Goal: Task Accomplishment & Management: Manage account settings

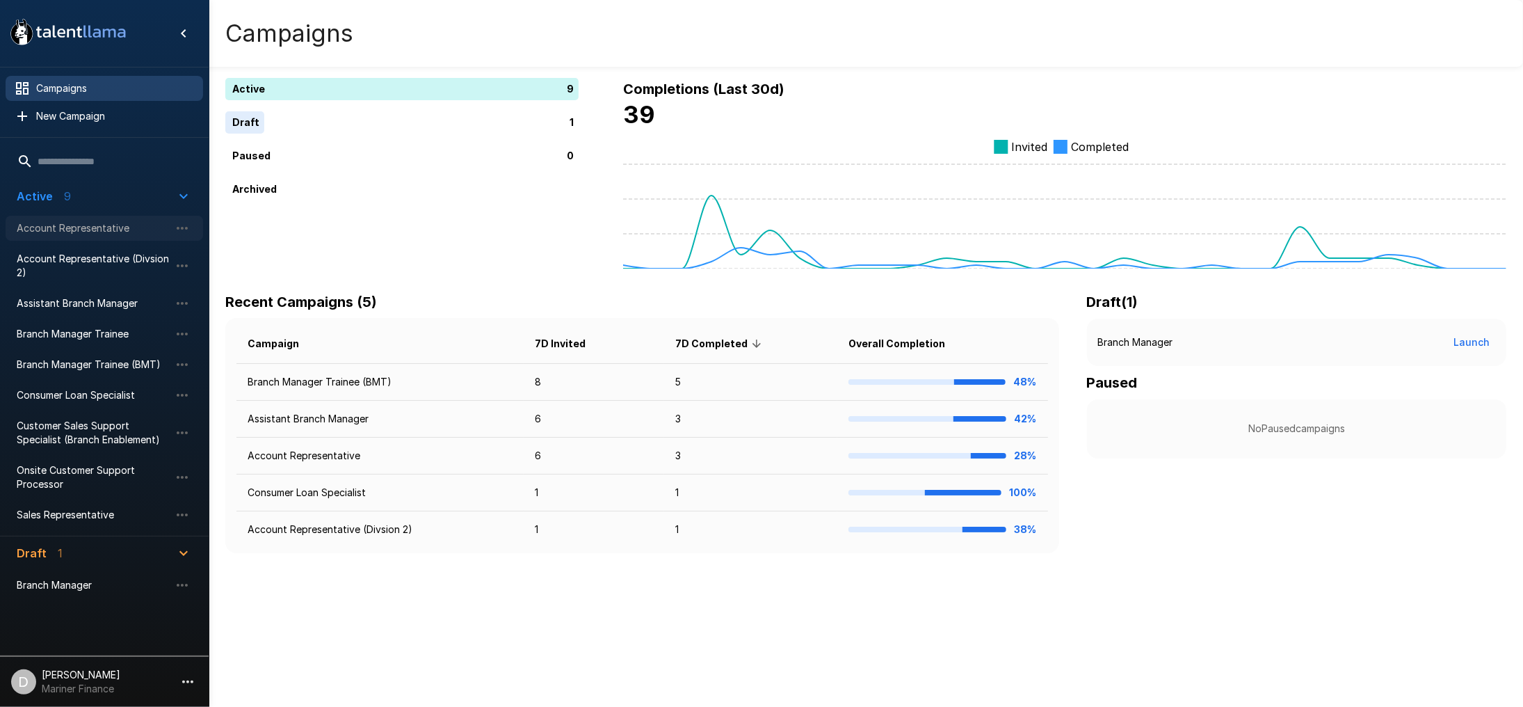
click at [56, 229] on span "Account Representative" at bounding box center [93, 228] width 153 height 14
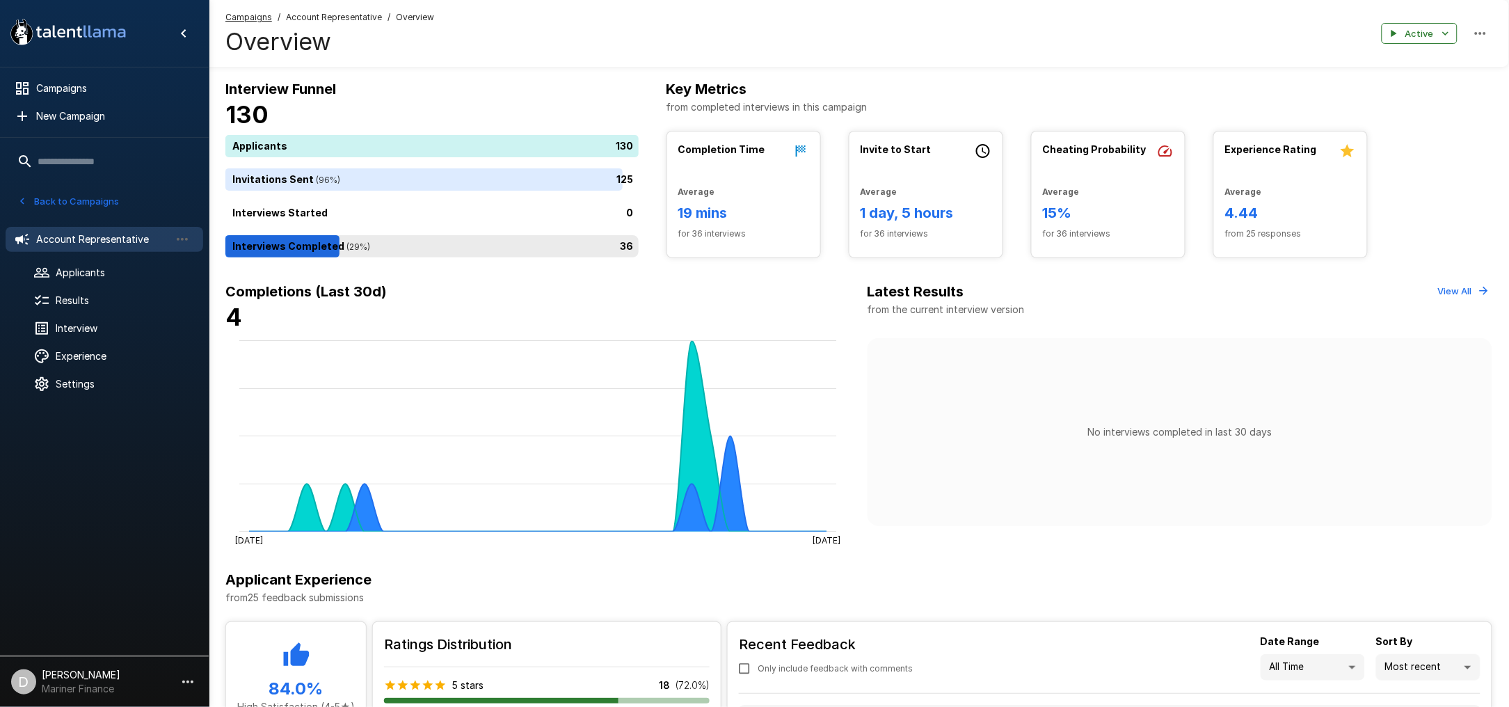
click at [419, 249] on div "36" at bounding box center [434, 246] width 419 height 22
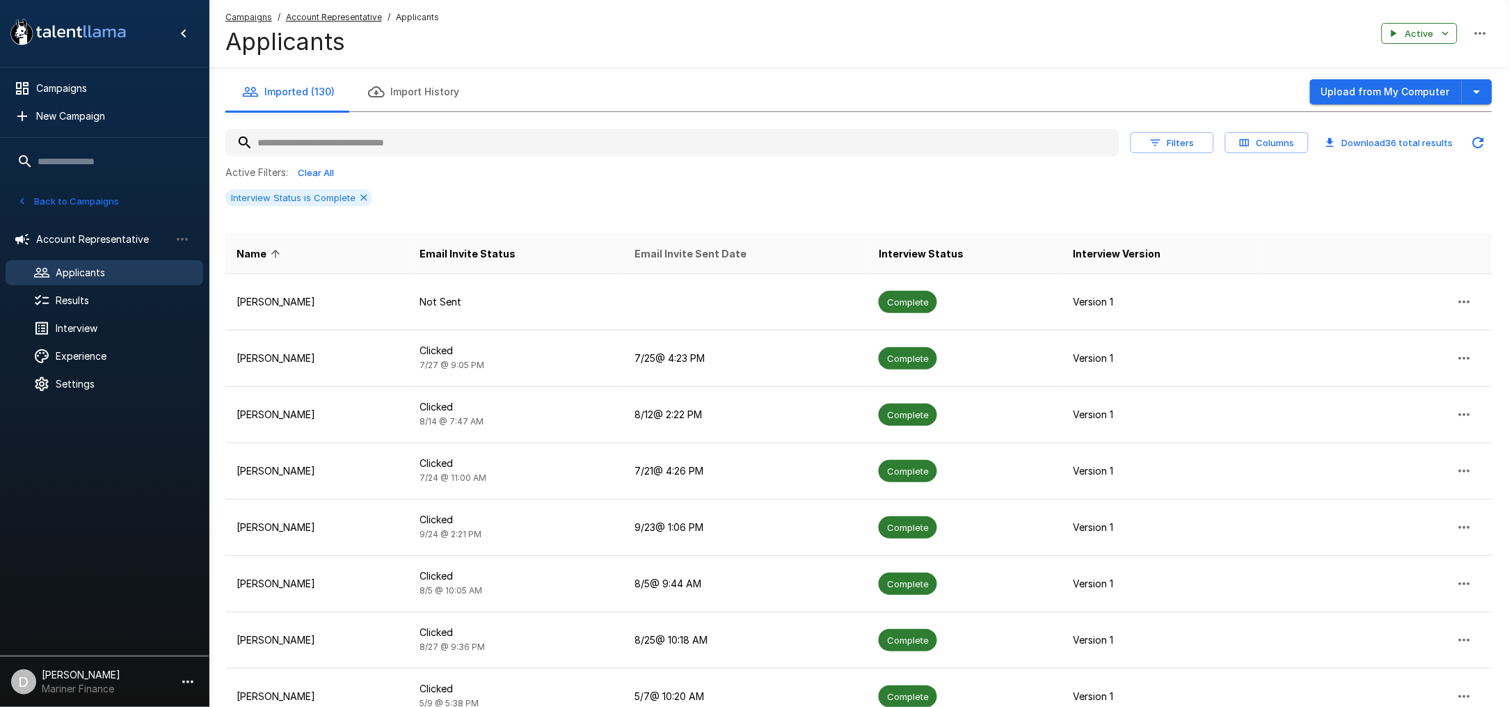
click at [728, 250] on span "Email Invite Sent Date" at bounding box center [690, 254] width 112 height 17
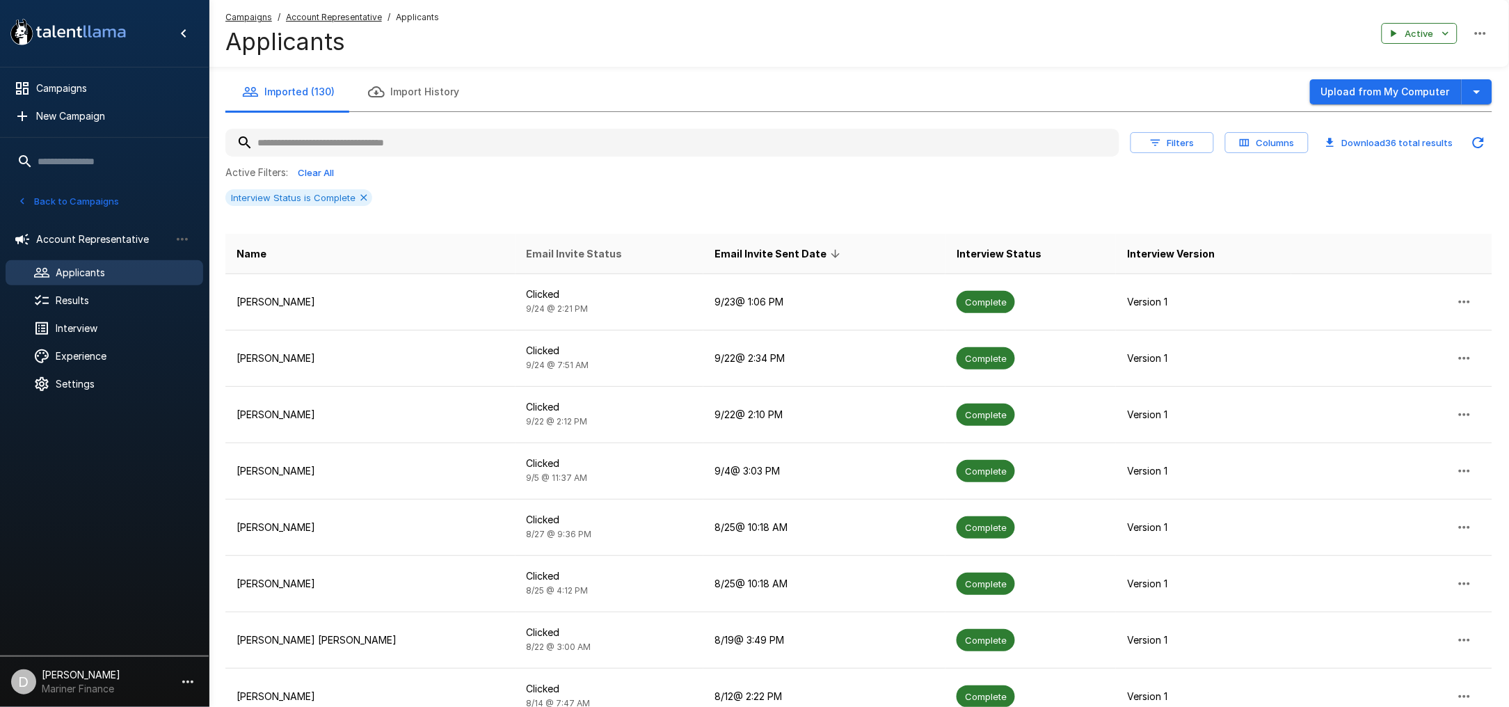
click at [362, 198] on icon at bounding box center [363, 197] width 11 height 11
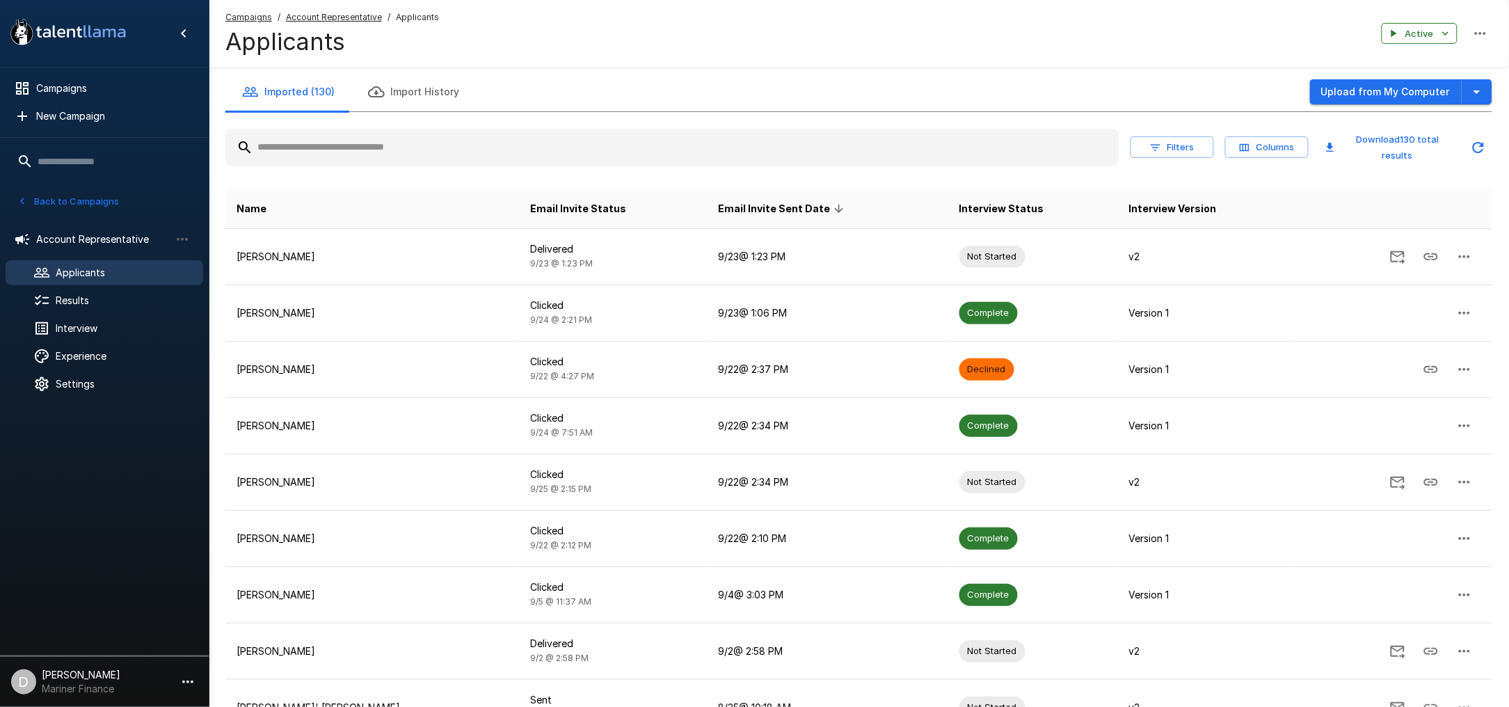
click at [1178, 147] on button "Filters" at bounding box center [1171, 147] width 83 height 22
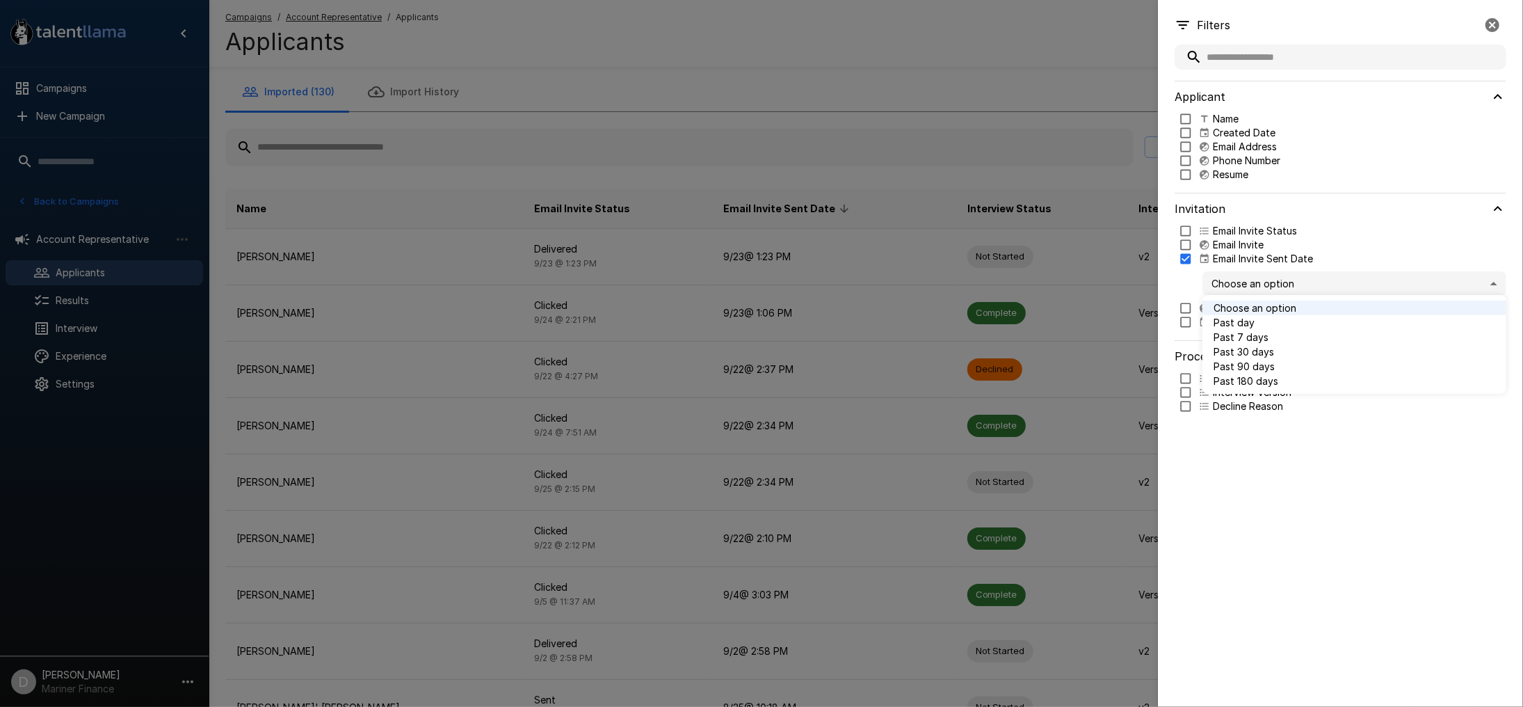
click at [1242, 280] on body ".st0{fill:#FFFFFF;} .st1{fill:#76a4ed;} Campaigns New Campaign Active 9 Account…" at bounding box center [769, 353] width 1538 height 707
click at [1260, 340] on span "Past 7 days" at bounding box center [1355, 337] width 282 height 15
type input "*"
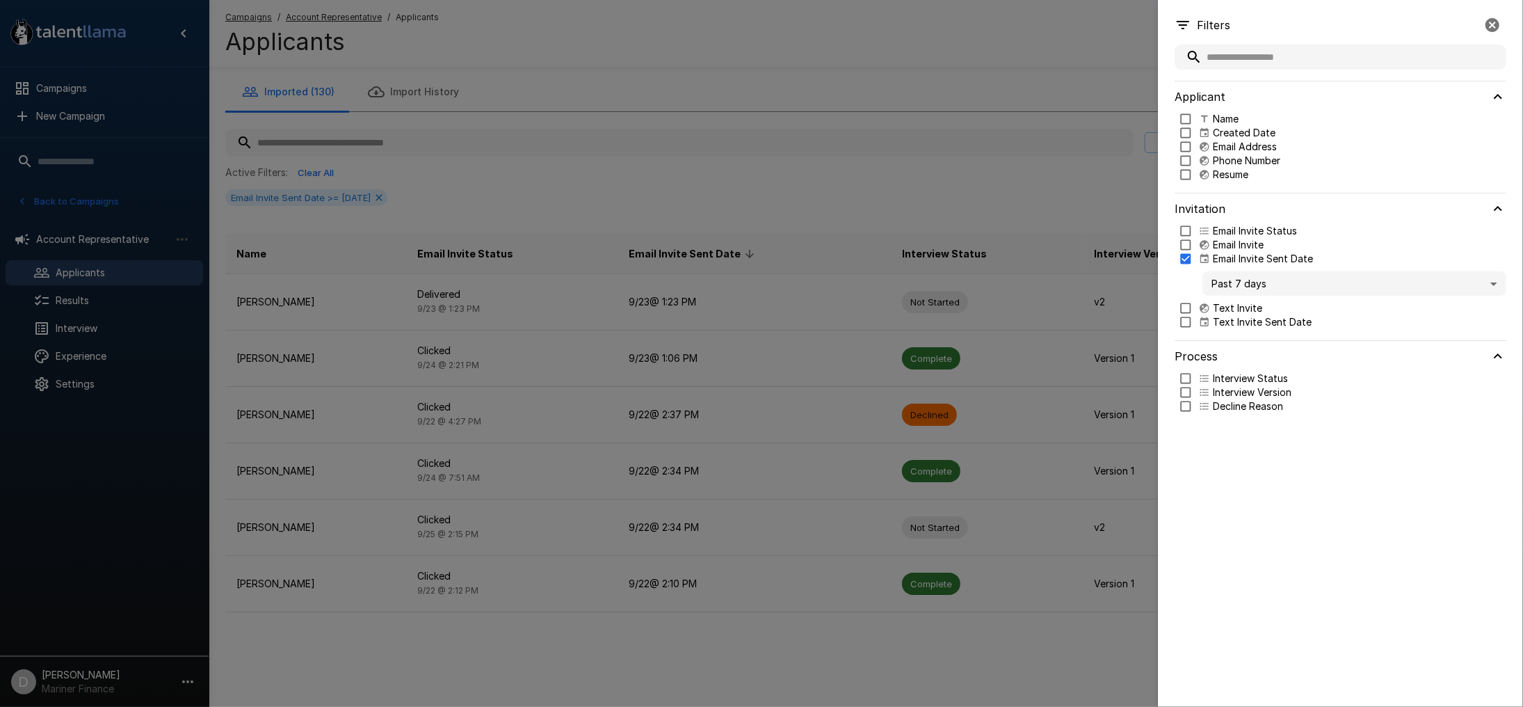
click at [833, 169] on div at bounding box center [761, 353] width 1523 height 707
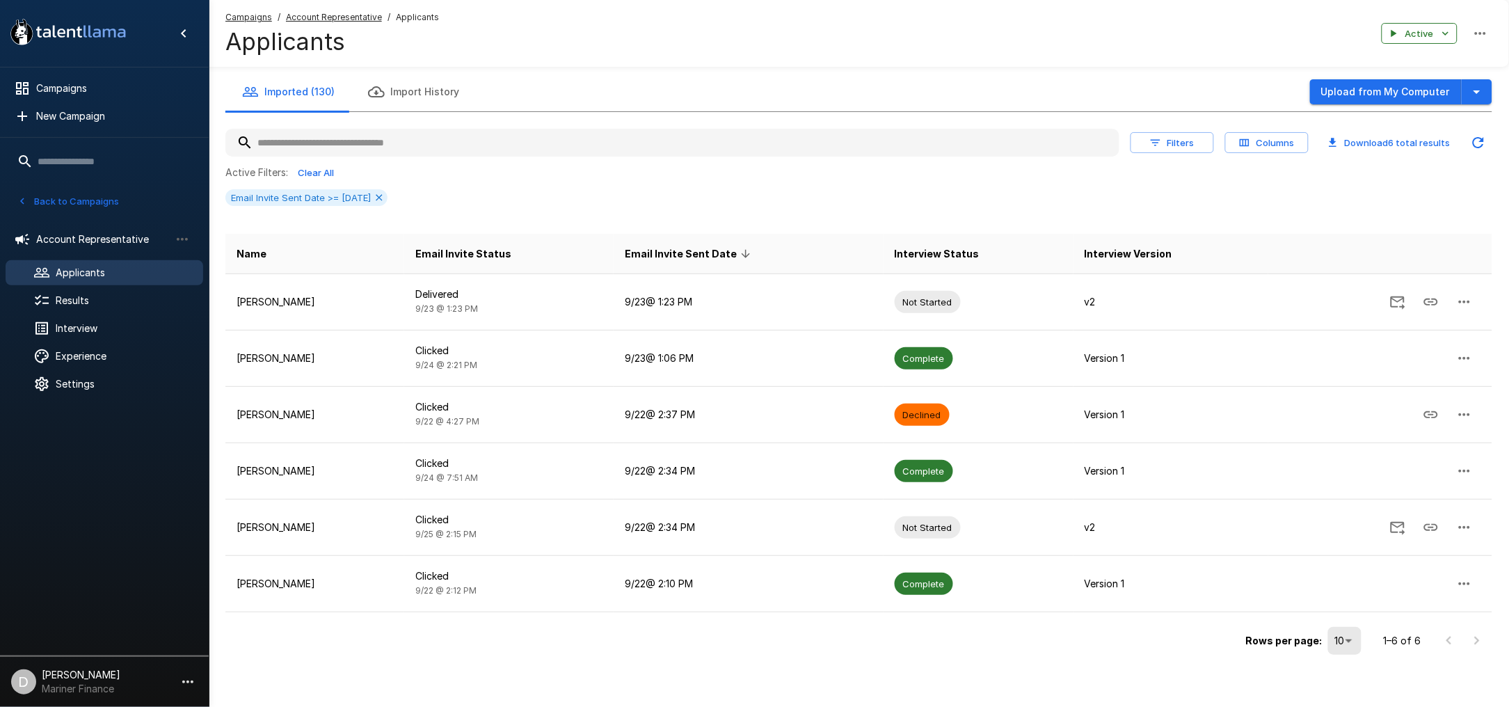
click at [72, 195] on button "Back to Campaigns" at bounding box center [68, 202] width 109 height 22
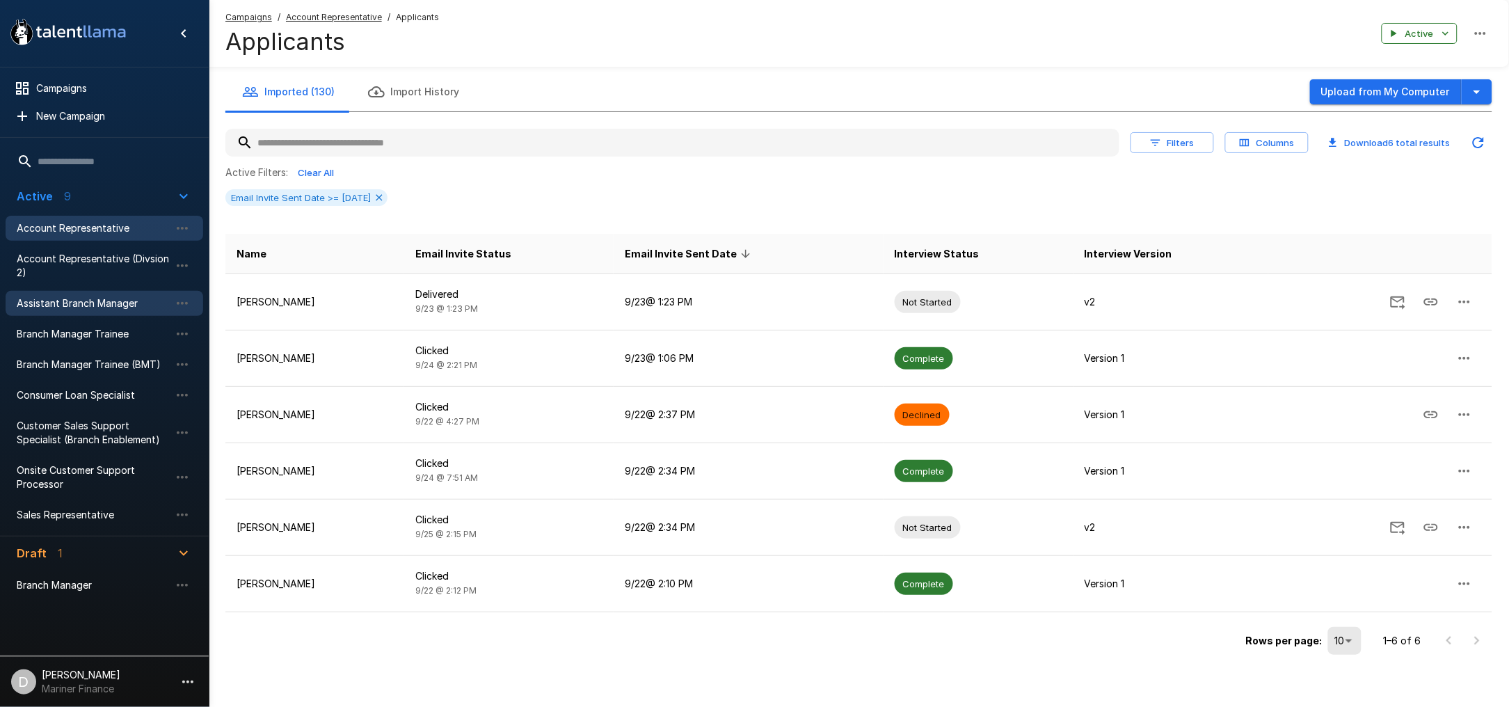
click at [81, 301] on span "Assistant Branch Manager" at bounding box center [93, 303] width 153 height 14
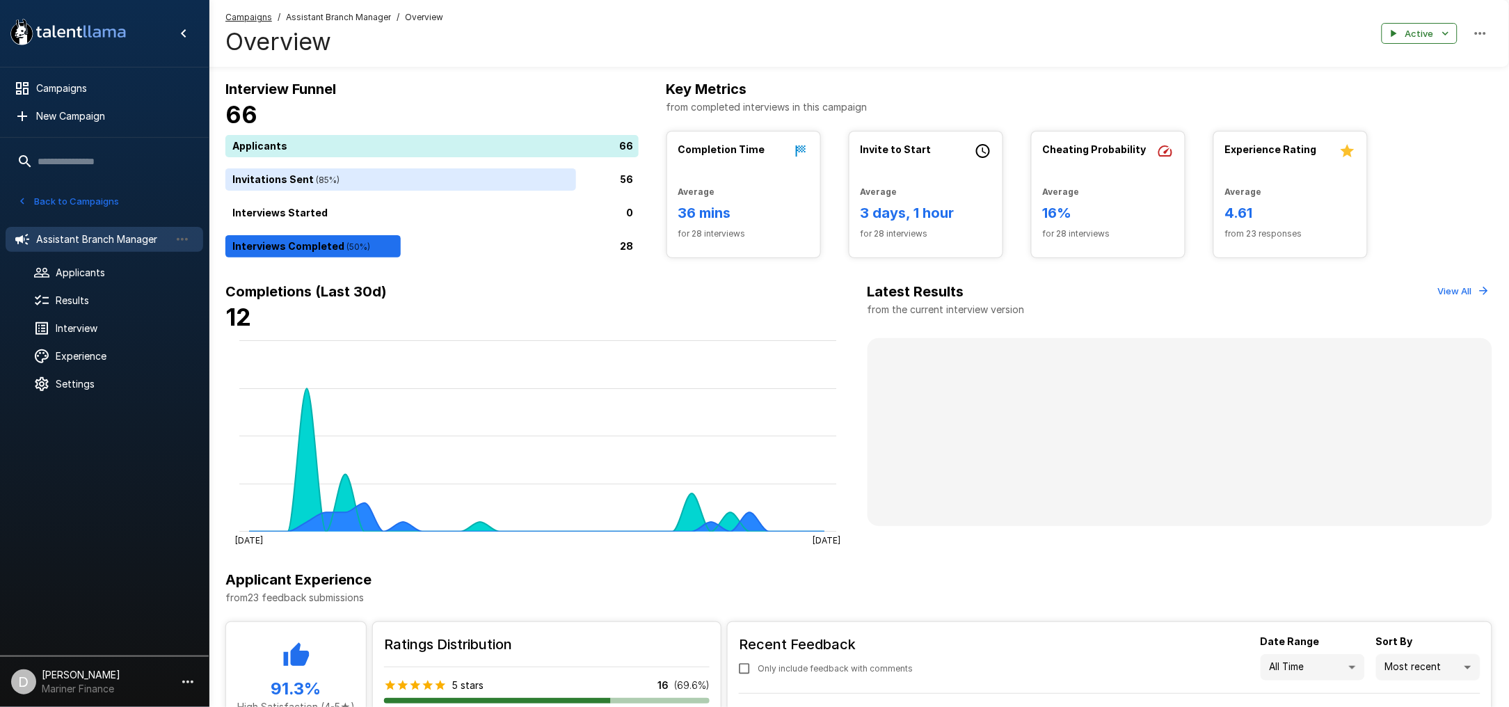
click at [394, 248] on div "28" at bounding box center [434, 246] width 419 height 22
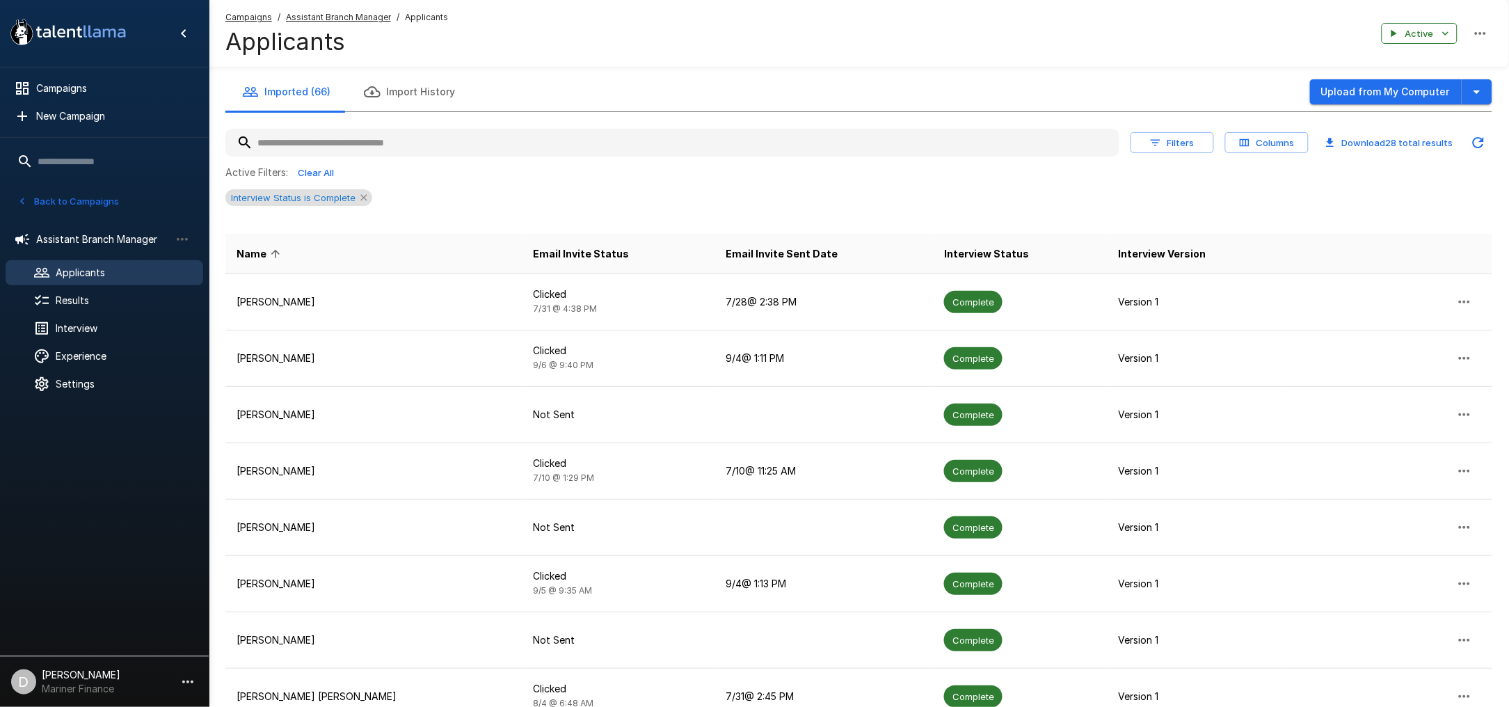
click at [358, 197] on icon at bounding box center [363, 197] width 11 height 11
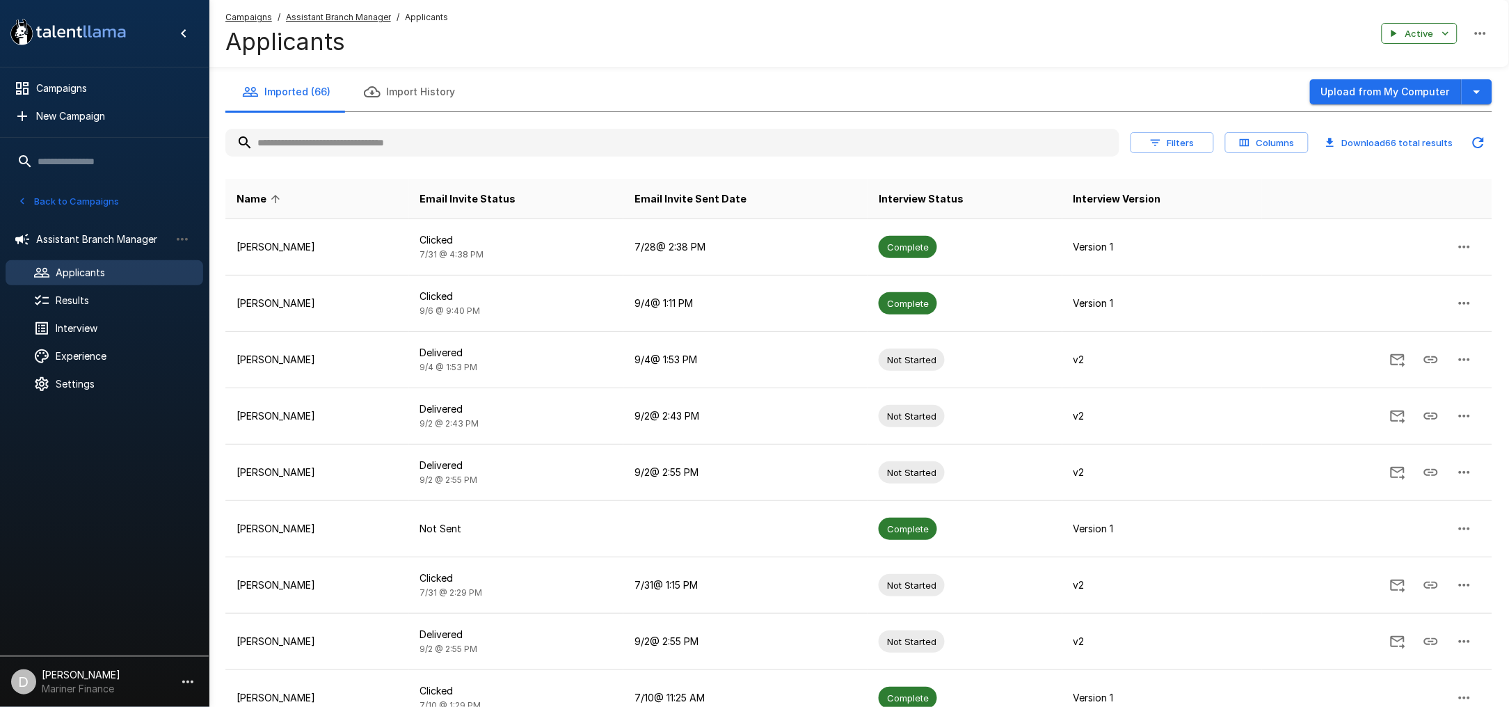
click at [668, 188] on th "Email Invite Sent Date" at bounding box center [745, 199] width 244 height 40
click at [667, 195] on span "Email Invite Sent Date" at bounding box center [690, 199] width 112 height 17
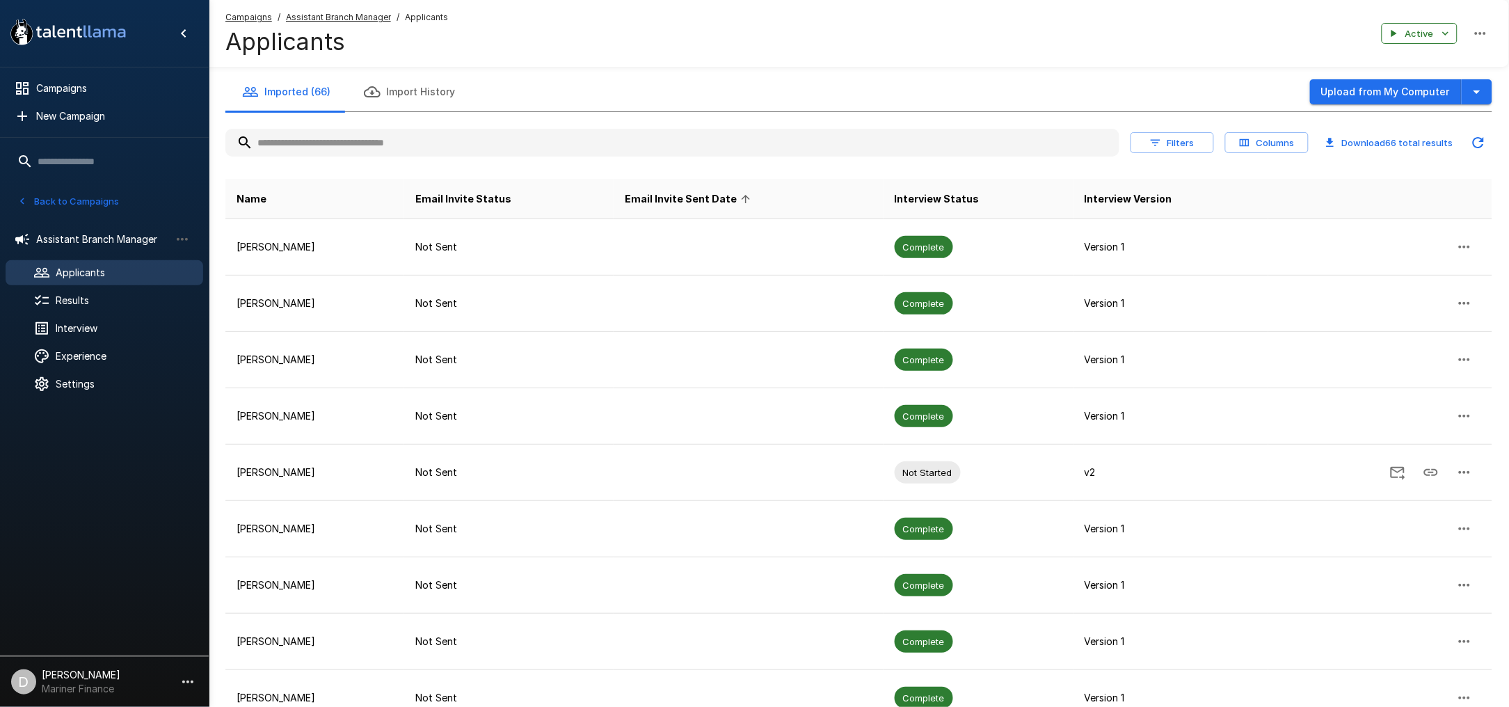
click at [682, 195] on span "Email Invite Sent Date" at bounding box center [690, 199] width 130 height 17
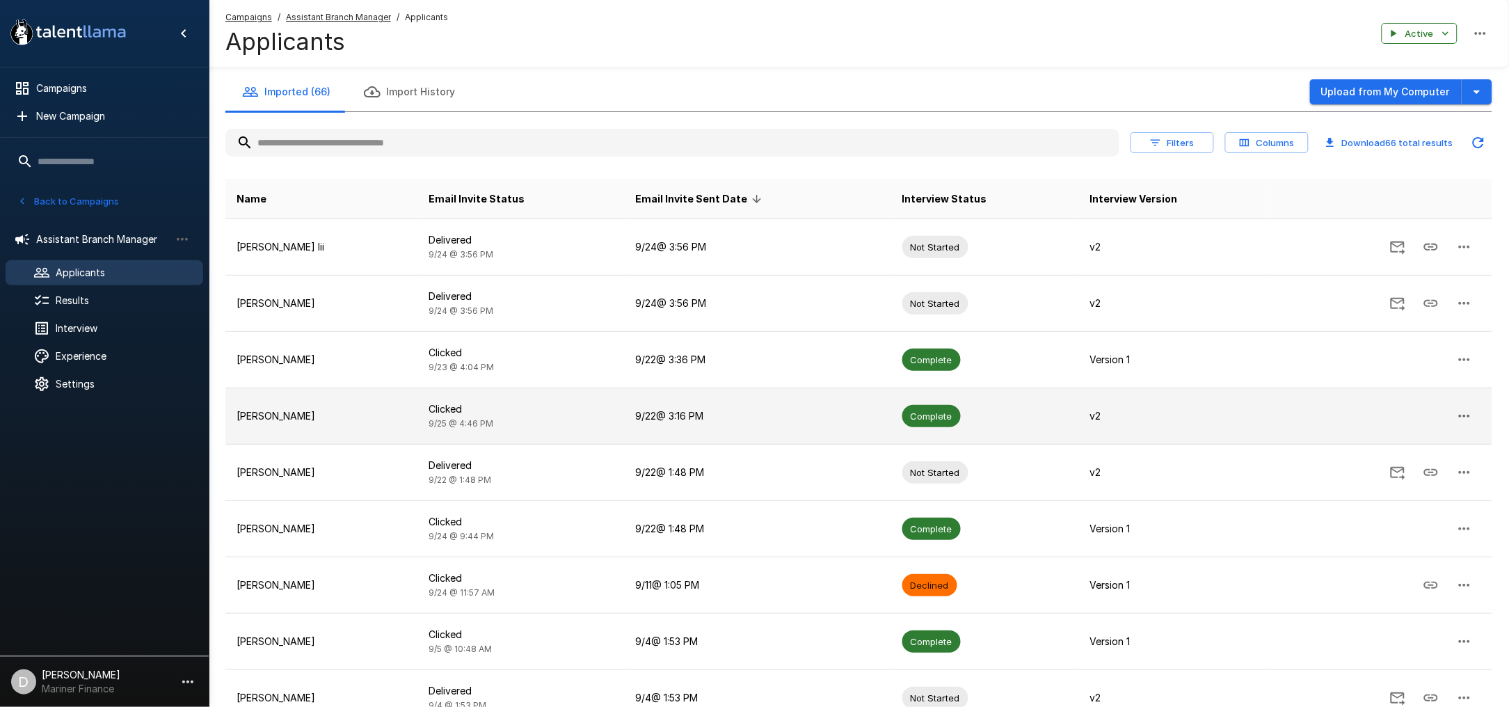
click at [785, 410] on td "9/22 @ 3:16 PM" at bounding box center [758, 416] width 266 height 56
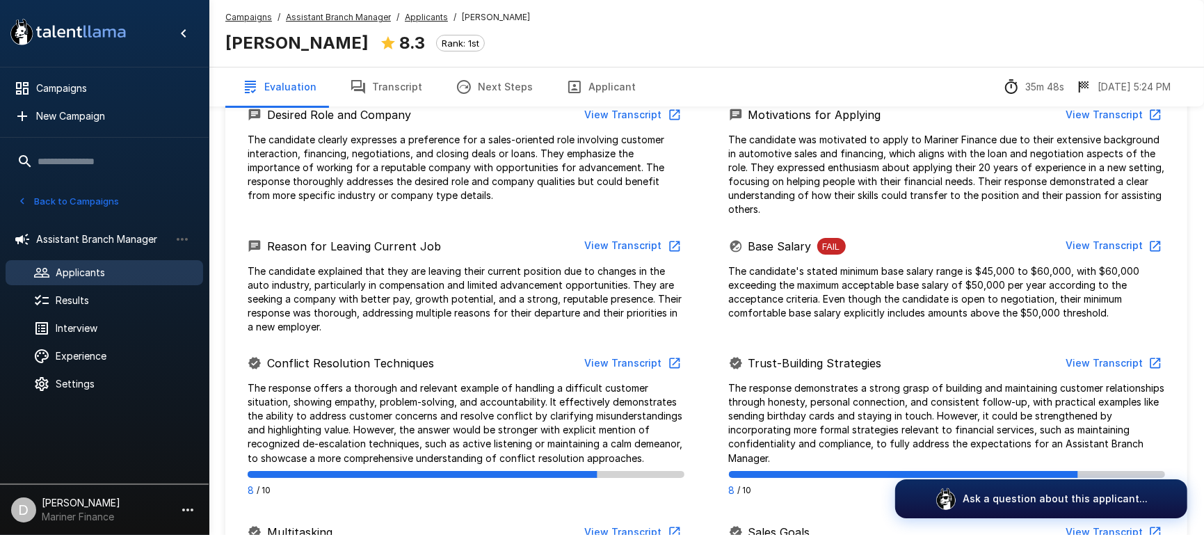
scroll to position [200, 0]
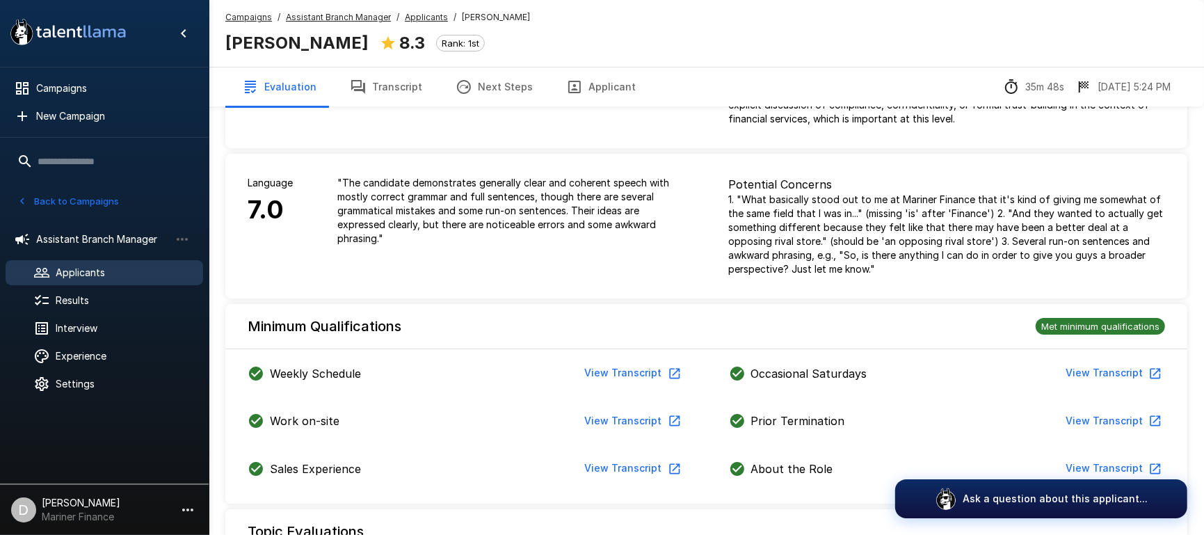
click at [456, 81] on icon "button" at bounding box center [464, 87] width 17 height 17
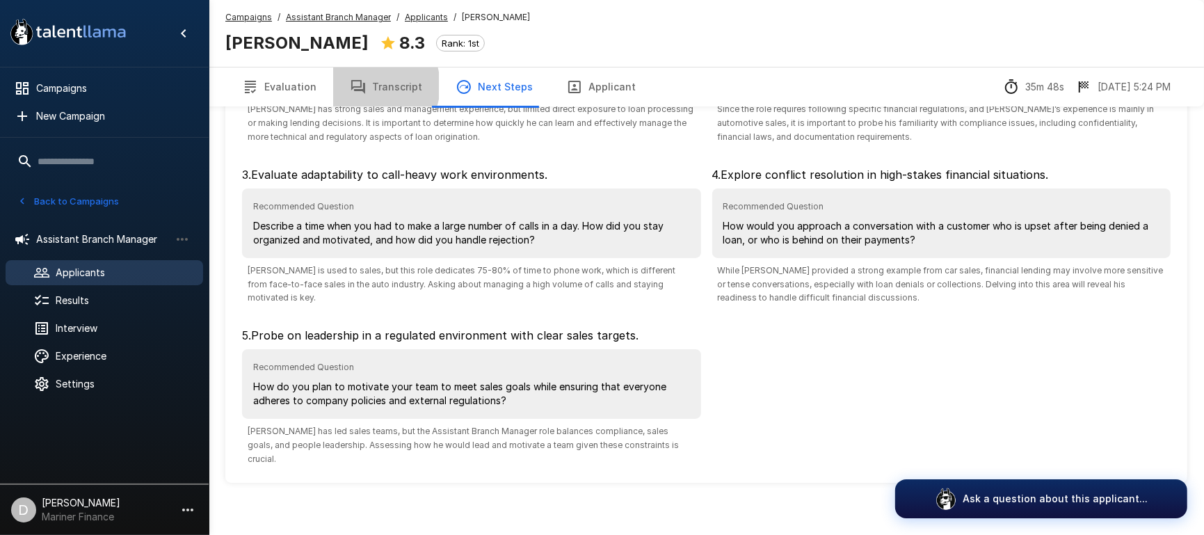
click at [367, 86] on button "Transcript" at bounding box center [386, 86] width 106 height 39
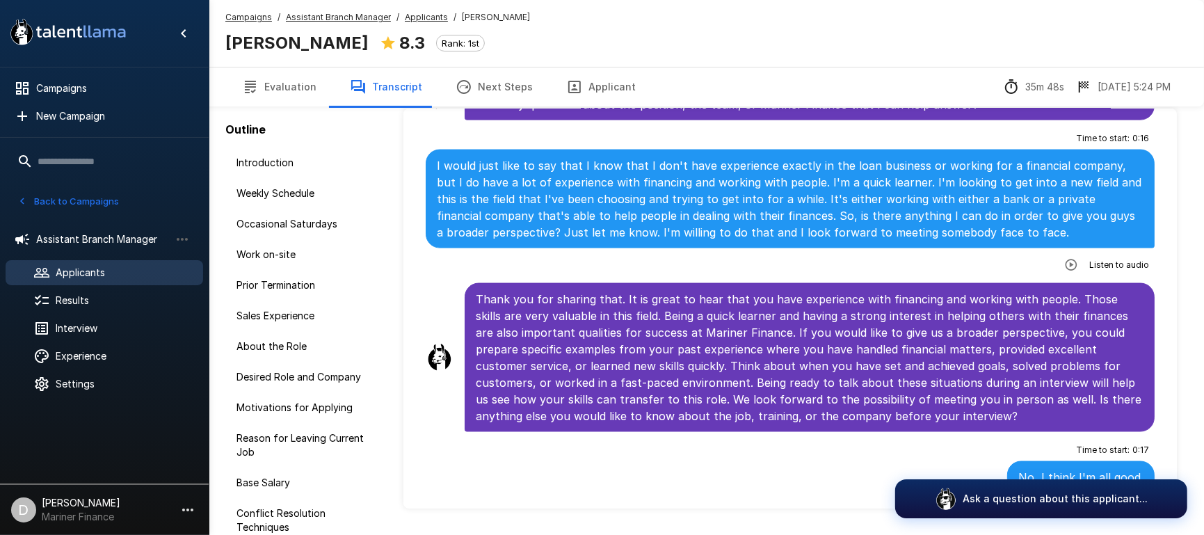
scroll to position [83, 0]
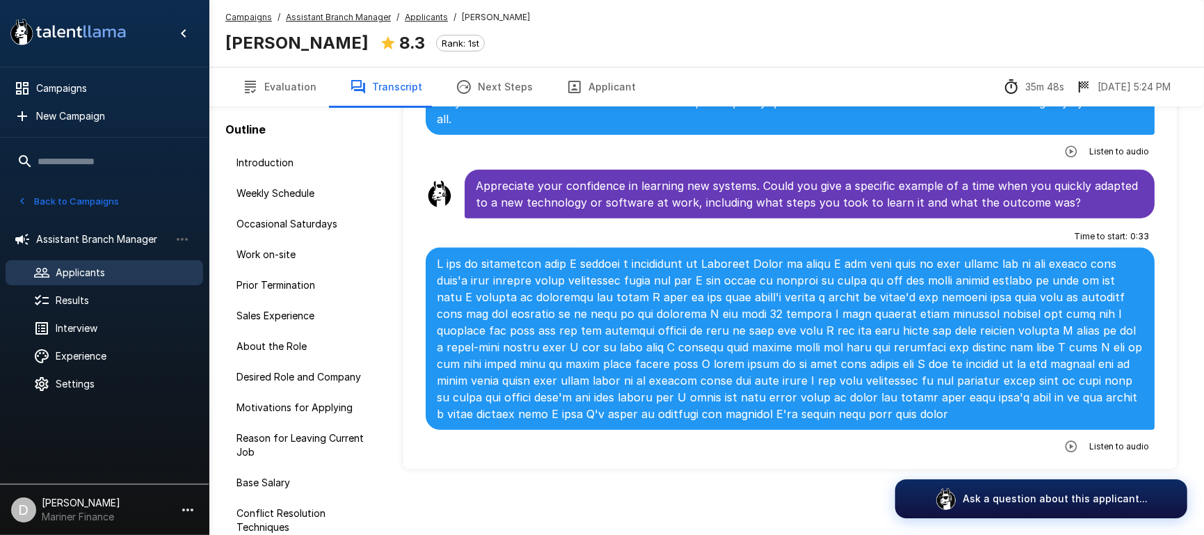
scroll to position [5236, 0]
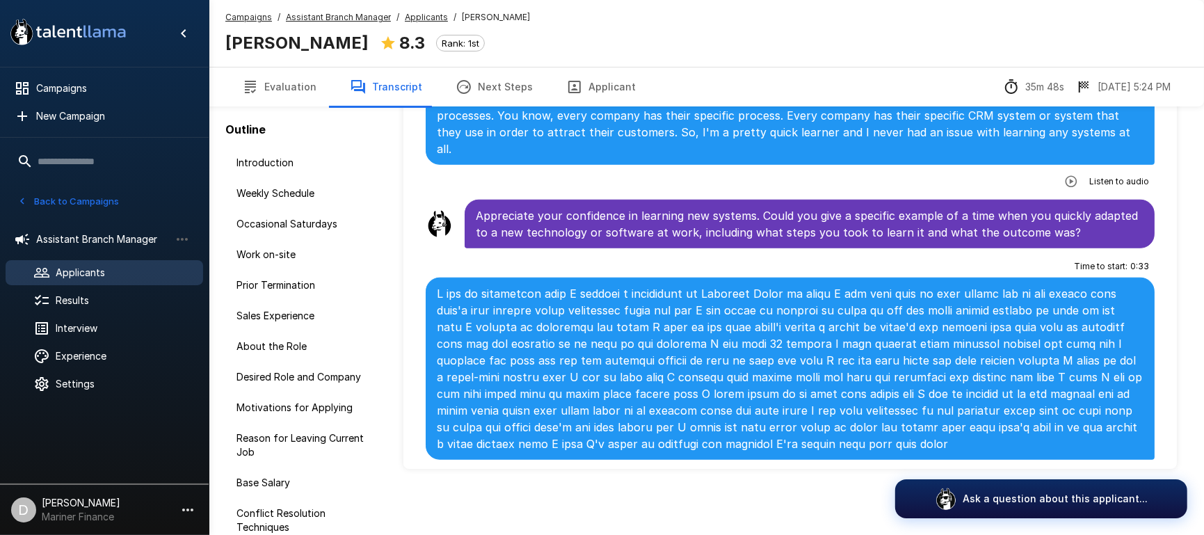
click at [104, 198] on button "Back to Campaigns" at bounding box center [68, 202] width 109 height 22
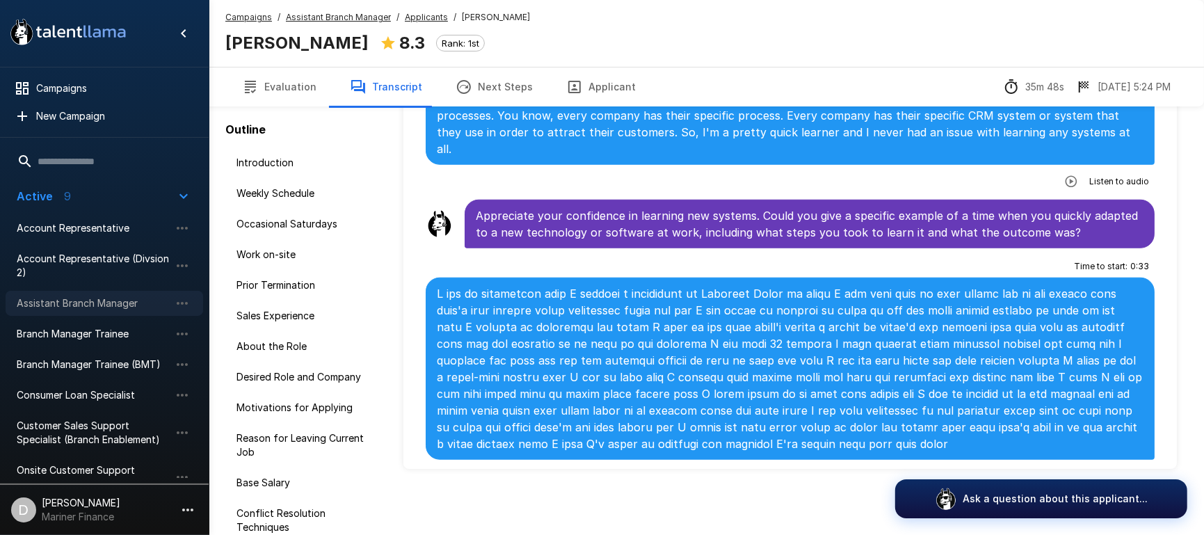
click at [87, 301] on span "Assistant Branch Manager" at bounding box center [93, 303] width 153 height 14
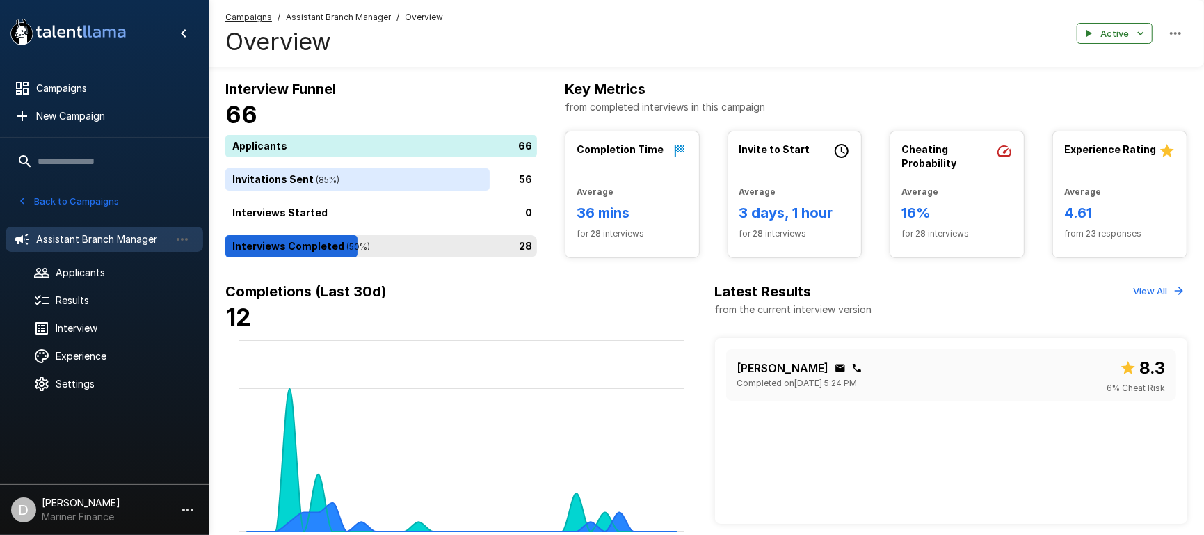
click at [359, 248] on div "28" at bounding box center [383, 246] width 317 height 22
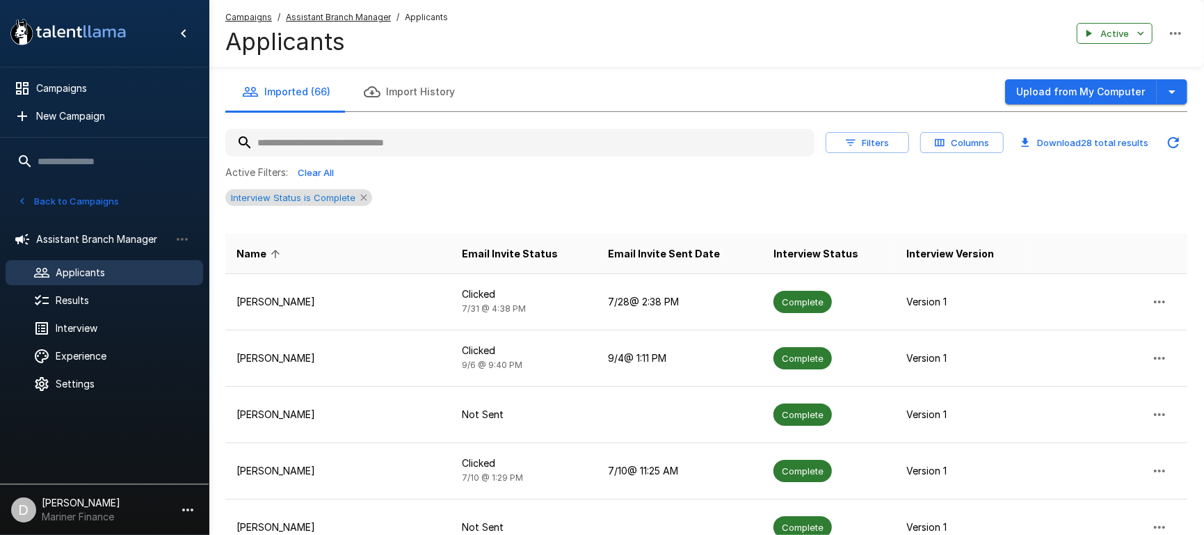
click at [365, 198] on icon at bounding box center [363, 197] width 11 height 11
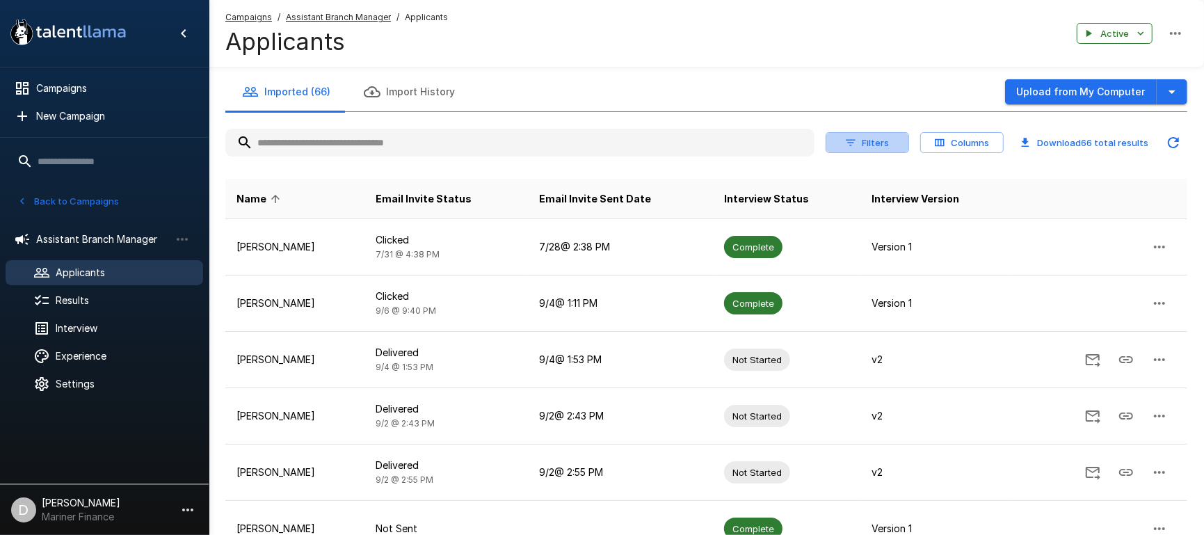
click at [868, 138] on button "Filters" at bounding box center [867, 143] width 83 height 22
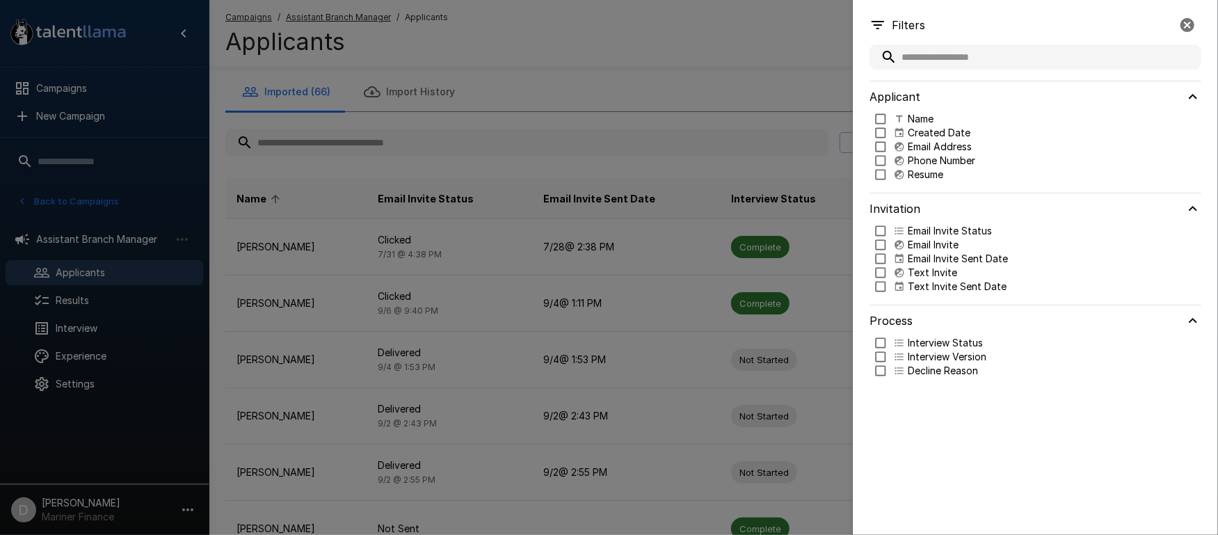
click at [917, 259] on p "Email Invite Sent Date" at bounding box center [958, 259] width 100 height 14
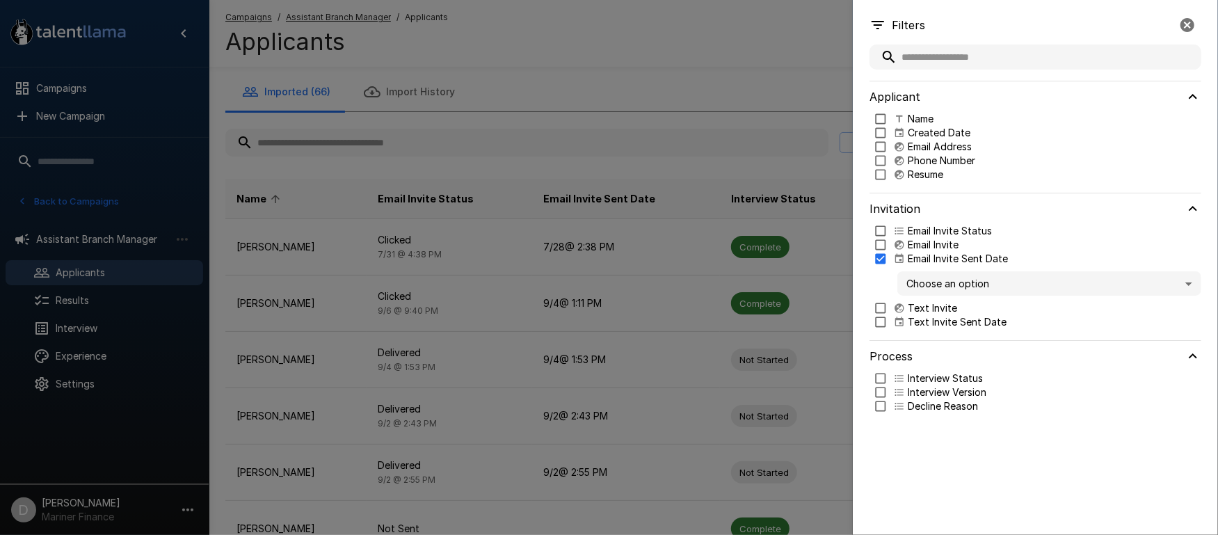
click at [922, 278] on body ".st0{fill:#FFFFFF;} .st1{fill:#76a4ed;} Campaigns New Campaign Active 9 Account…" at bounding box center [616, 267] width 1232 height 535
click at [926, 338] on span "Past 7 days" at bounding box center [1049, 337] width 282 height 15
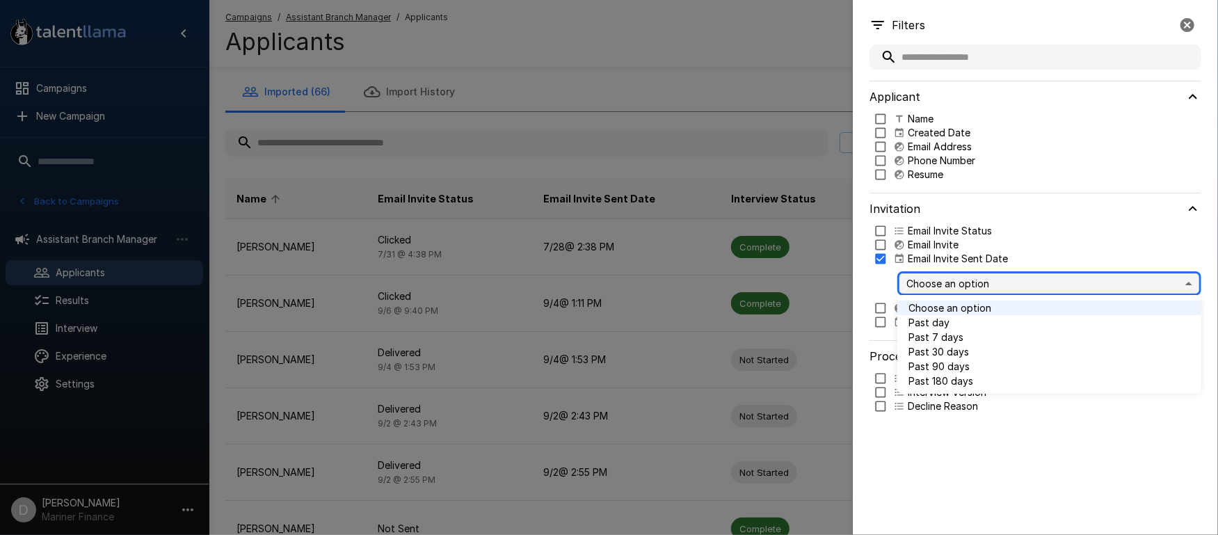
type input "*"
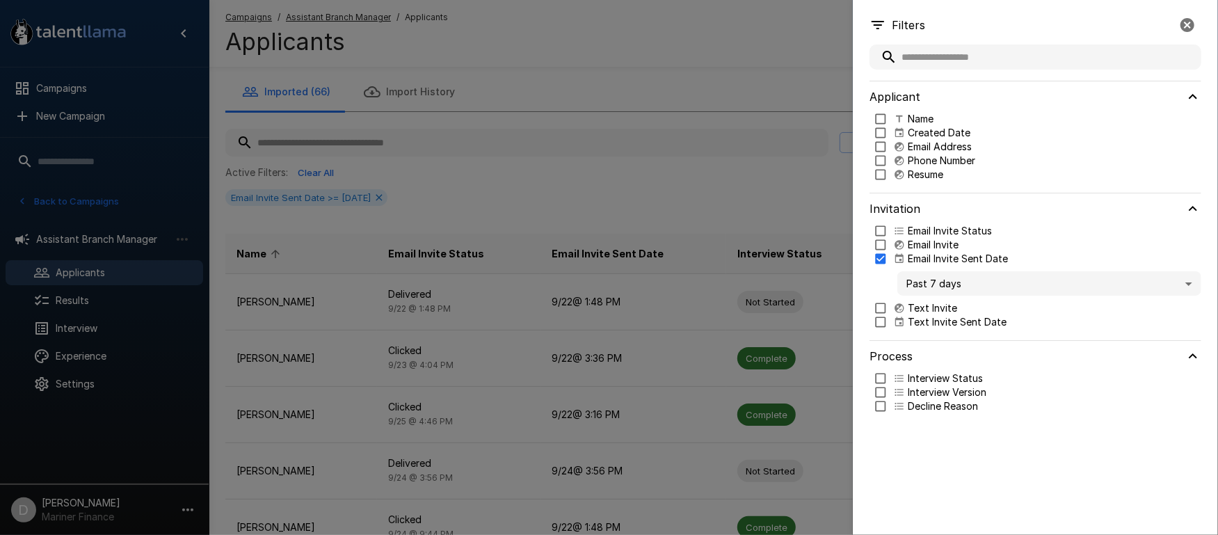
click at [684, 163] on div at bounding box center [609, 267] width 1218 height 535
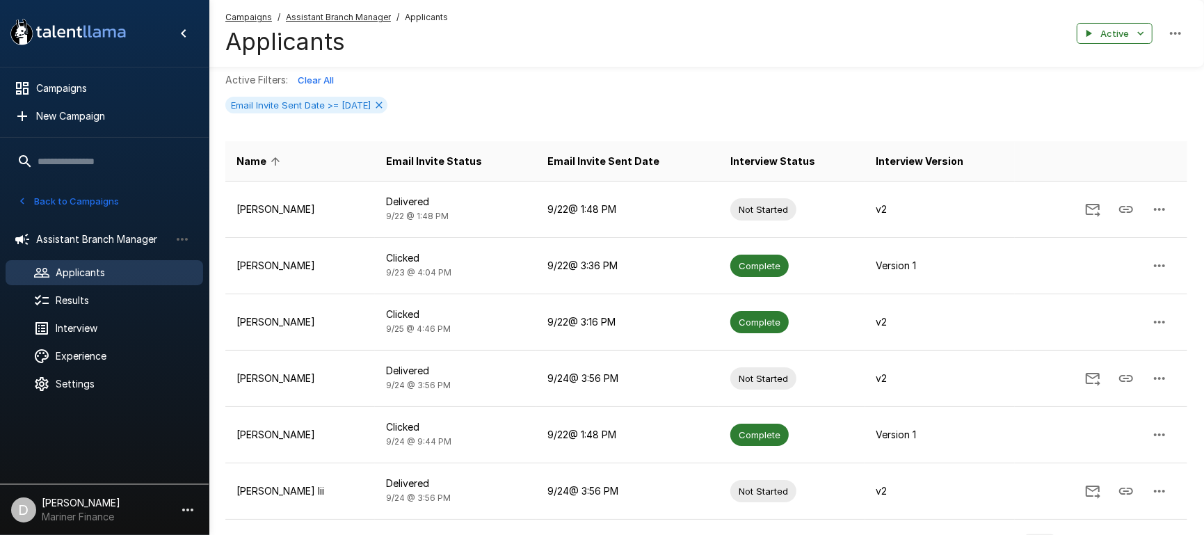
scroll to position [178, 0]
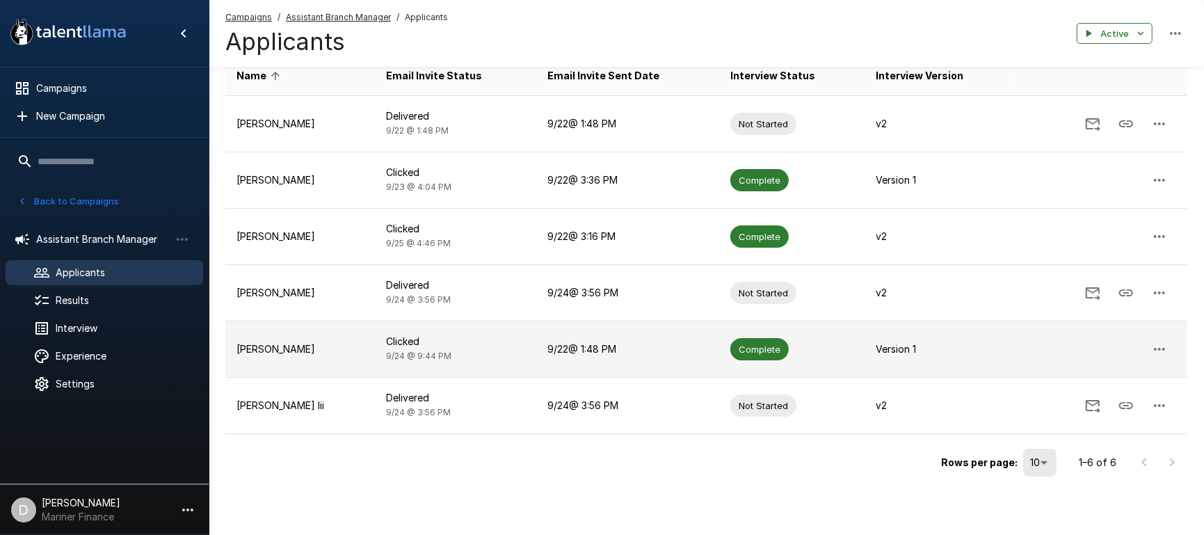
click at [337, 345] on p "Nicole Neville" at bounding box center [299, 349] width 127 height 14
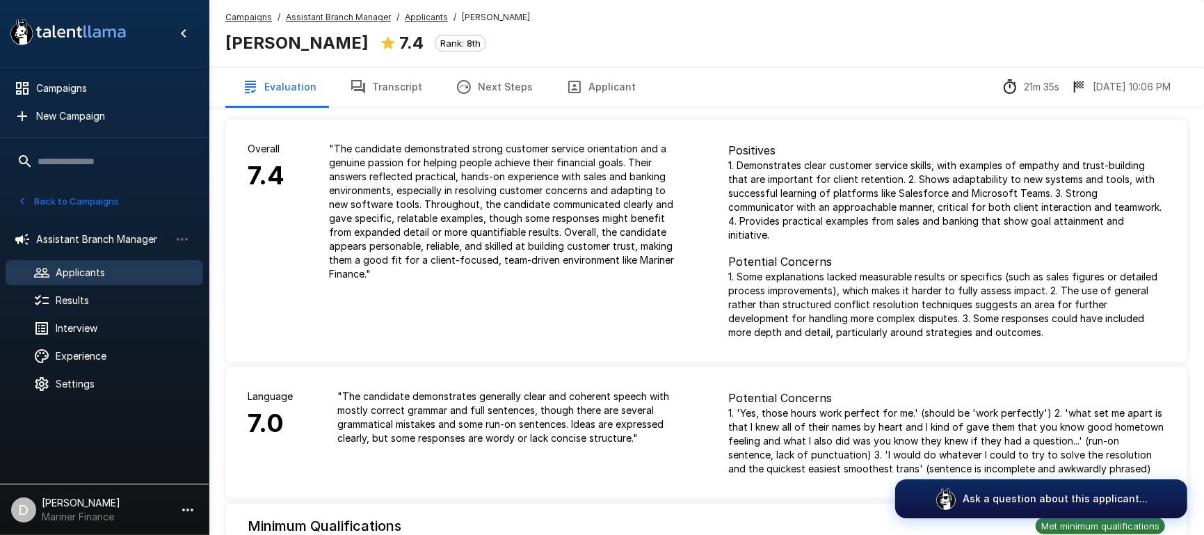
click at [626, 85] on button "Applicant" at bounding box center [600, 86] width 103 height 39
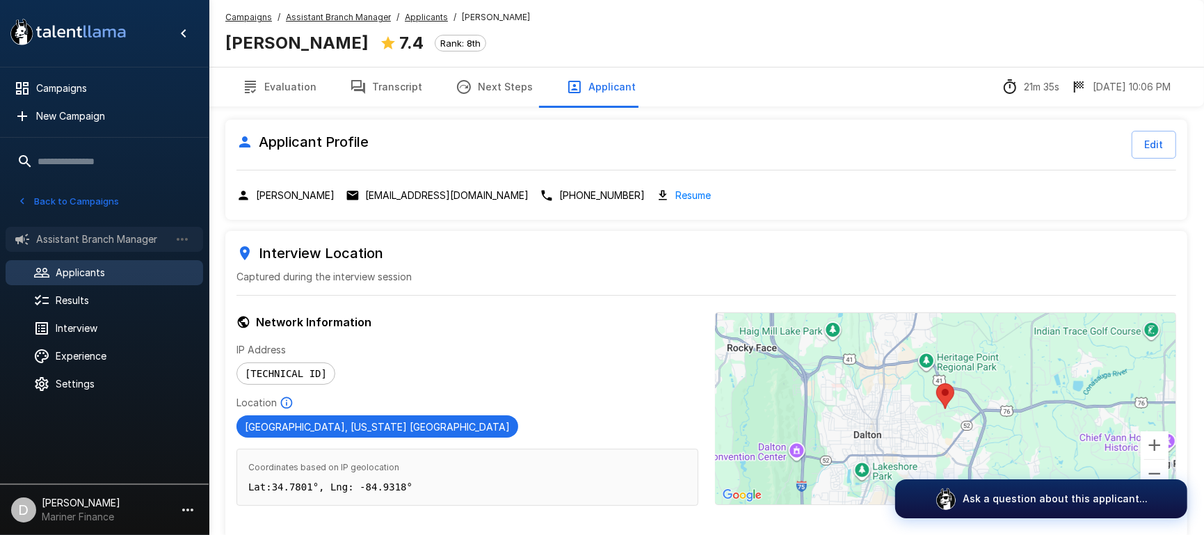
click at [93, 234] on span "Assistant Branch Manager" at bounding box center [103, 239] width 134 height 14
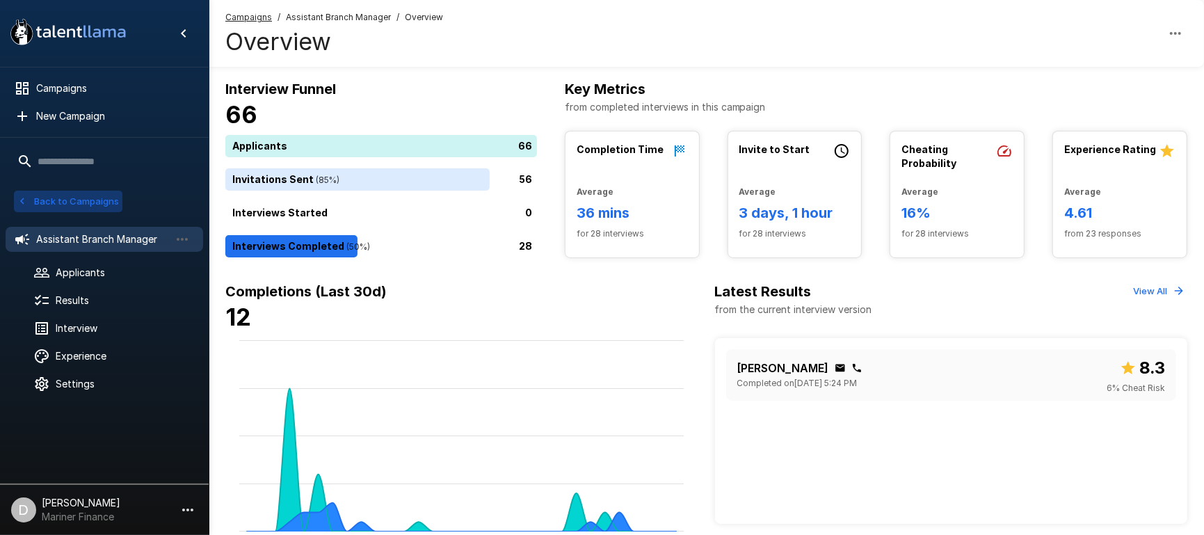
click at [86, 197] on button "Back to Campaigns" at bounding box center [68, 202] width 109 height 22
